Goal: Information Seeking & Learning: Find specific fact

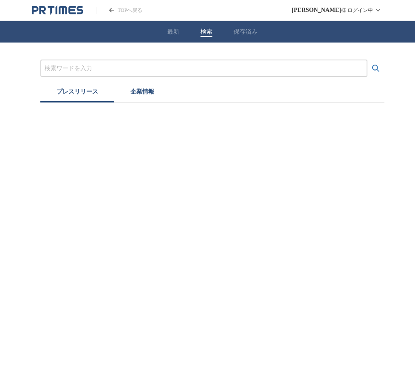
click at [211, 66] on input "プレスリリースおよび企業を検索する" at bounding box center [204, 68] width 319 height 9
click at [367, 60] on button "検索する" at bounding box center [375, 68] width 17 height 17
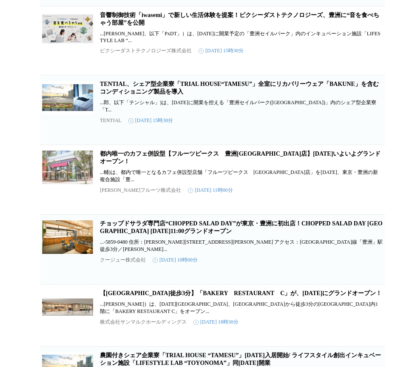
scroll to position [382, 0]
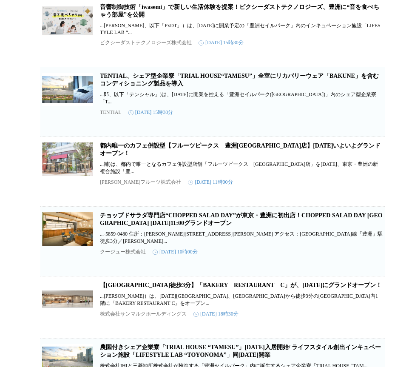
click at [215, 156] on link "都内唯一のカフェ併設型【フルーツピークス　豊洲[GEOGRAPHIC_DATA]店】[DATE]いよいよグランドオープン！" at bounding box center [240, 149] width 280 height 14
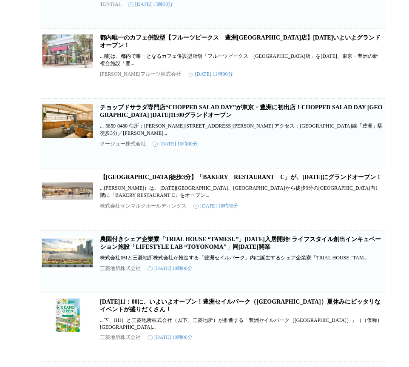
scroll to position [510, 0]
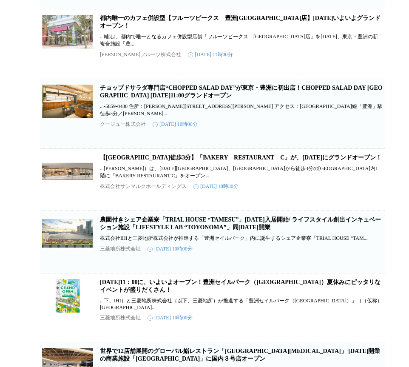
click at [218, 230] on link "農園付きシェア企業寮「TRIAL HOUSE “TAMESU”」[DATE]入居開始/ ライフスタイル創出インキュベーション施設「LIFESTYLE LAB …" at bounding box center [240, 223] width 281 height 14
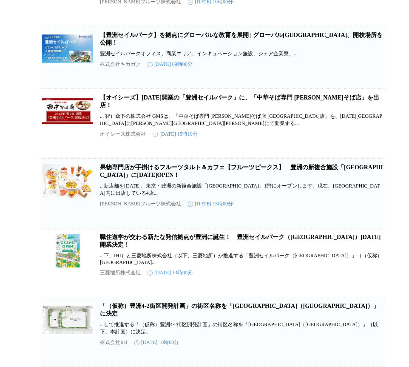
scroll to position [1016, 0]
click at [203, 234] on link "職住遊学が交わる新たな発信拠点が豊洲に誕生！　豊洲セイルパーク（[GEOGRAPHIC_DATA]）[DATE]開業決定！" at bounding box center [240, 241] width 280 height 14
click at [251, 313] on link "「（仮称）豊洲4-2街区開発計画」の街区名称を「[GEOGRAPHIC_DATA]（[GEOGRAPHIC_DATA]）」に決定" at bounding box center [239, 309] width 279 height 14
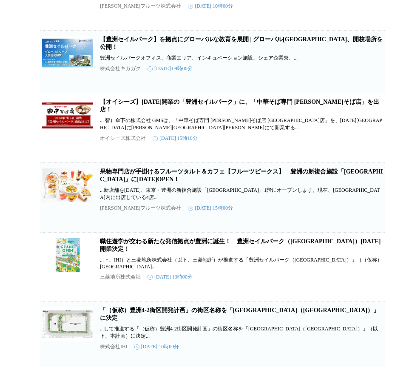
scroll to position [977, 0]
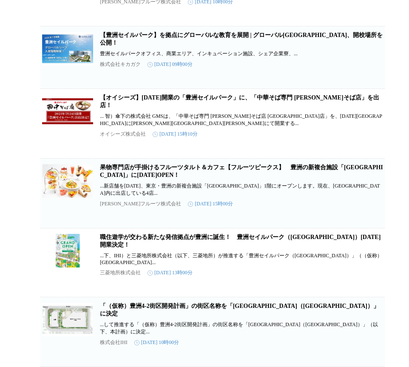
click at [197, 248] on link "職住遊学が交わる新たな発信拠点が豊洲に誕生！　豊洲セイルパーク（[GEOGRAPHIC_DATA]）[DATE]開業決定！" at bounding box center [240, 241] width 280 height 14
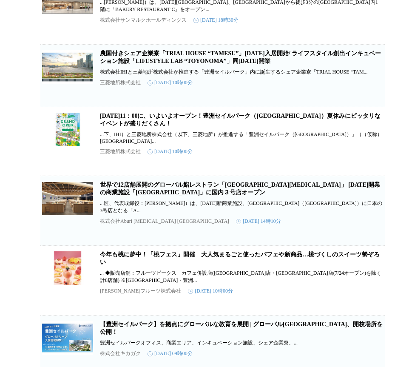
scroll to position [637, 0]
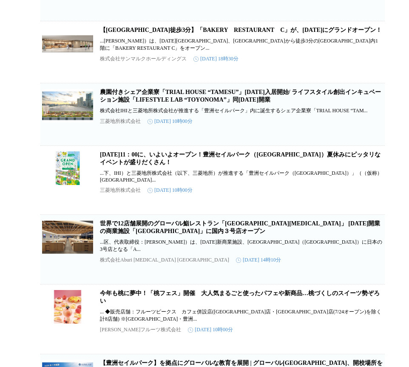
click at [166, 103] on link "農園付きシェア企業寮「TRIAL HOUSE “TAMESU”」[DATE]入居開始/ ライフスタイル創出インキュベーション施設「LIFESTYLE LAB …" at bounding box center [240, 96] width 281 height 14
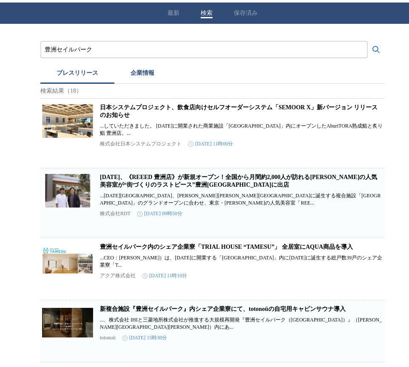
scroll to position [0, 0]
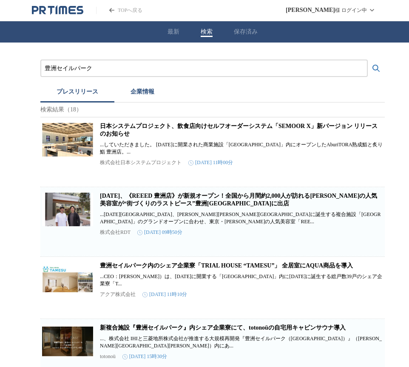
click at [125, 72] on input "豊洲セイルパーク" at bounding box center [204, 68] width 319 height 9
type input "豊洲セイルパーク"
click at [367, 60] on button "検索する" at bounding box center [375, 68] width 17 height 17
